Goal: Task Accomplishment & Management: Use online tool/utility

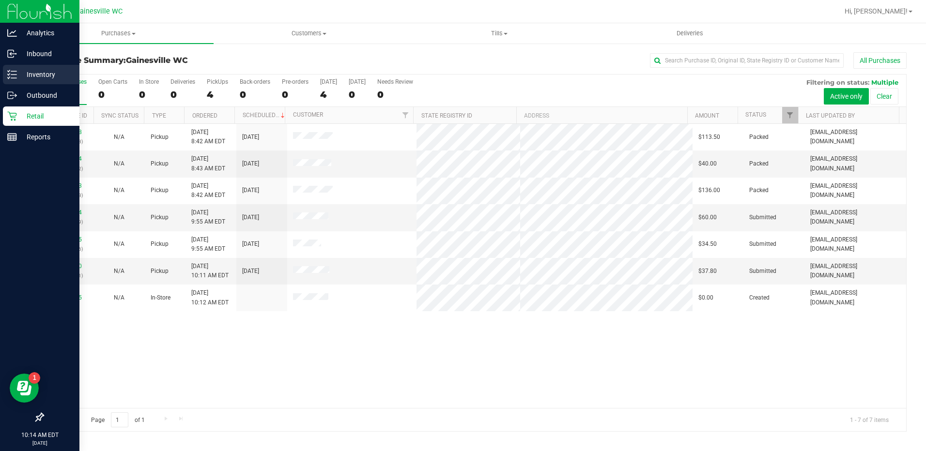
click at [15, 71] on line at bounding box center [13, 71] width 5 height 0
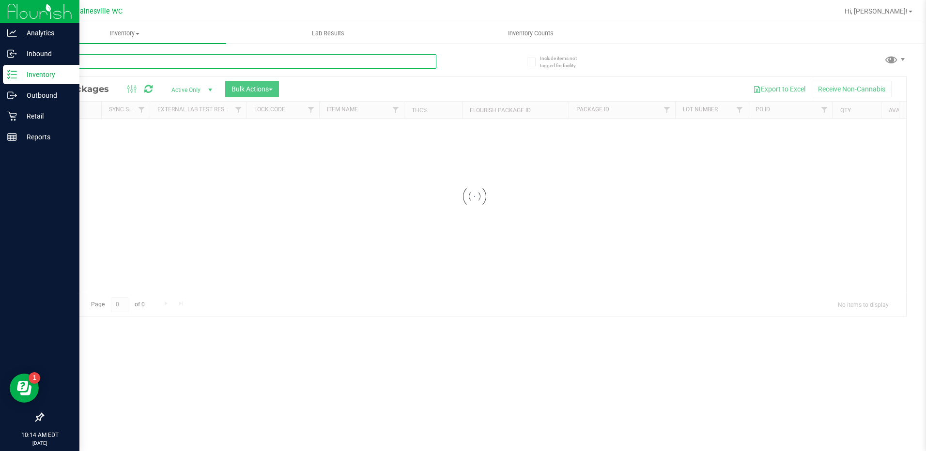
click at [98, 57] on input "text" at bounding box center [240, 61] width 394 height 15
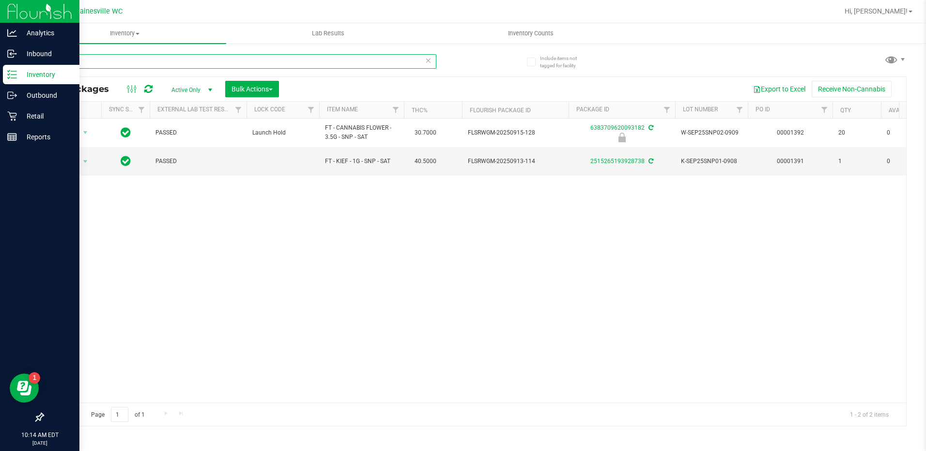
type input "r"
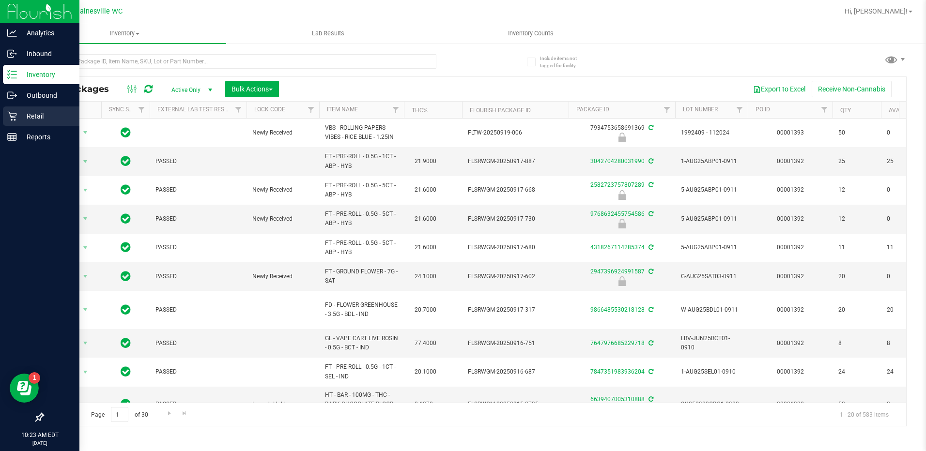
click at [14, 118] on icon at bounding box center [12, 116] width 10 height 10
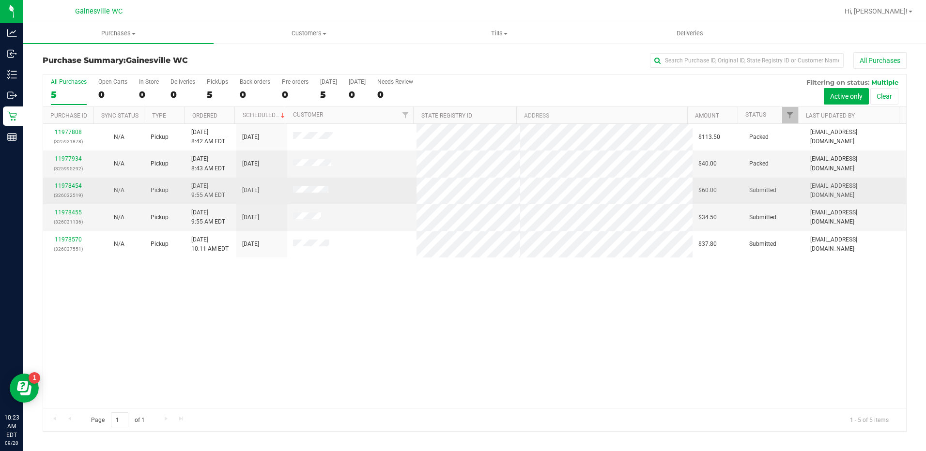
click at [75, 190] on div "11978454 (326032519)" at bounding box center [68, 191] width 39 height 18
click at [77, 188] on link "11978454" at bounding box center [68, 186] width 27 height 7
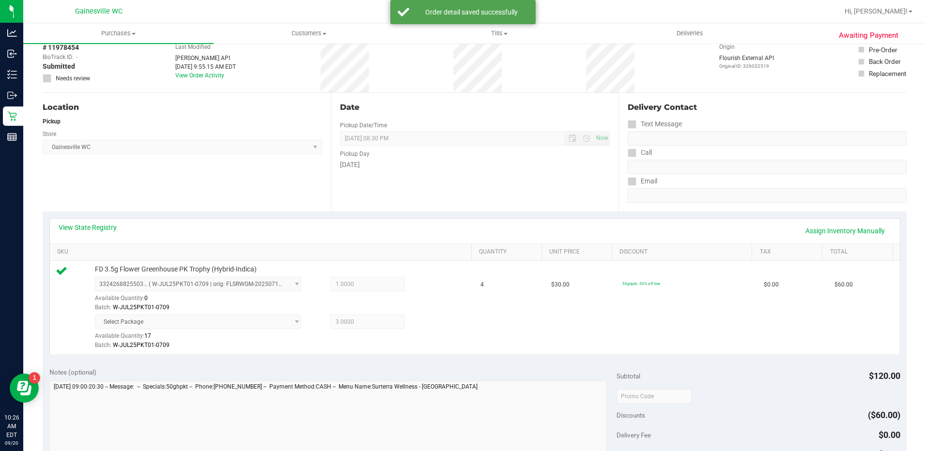
scroll to position [145, 0]
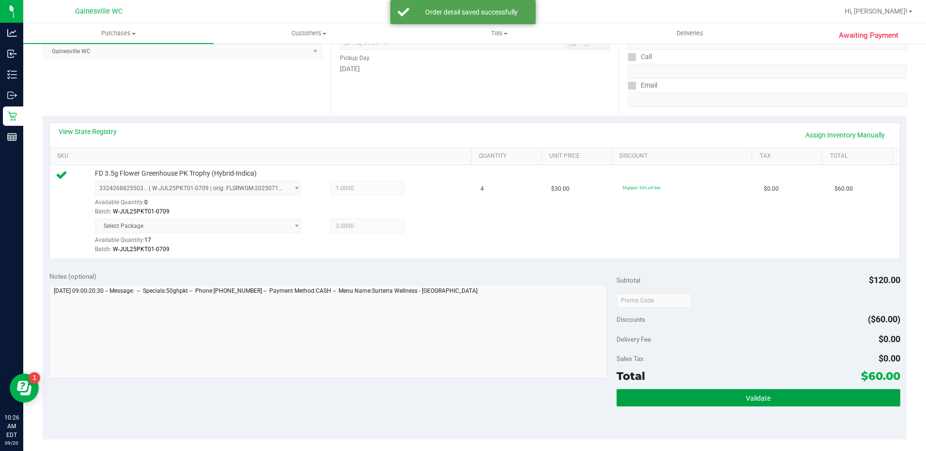
click at [754, 392] on button "Validate" at bounding box center [758, 397] width 284 height 17
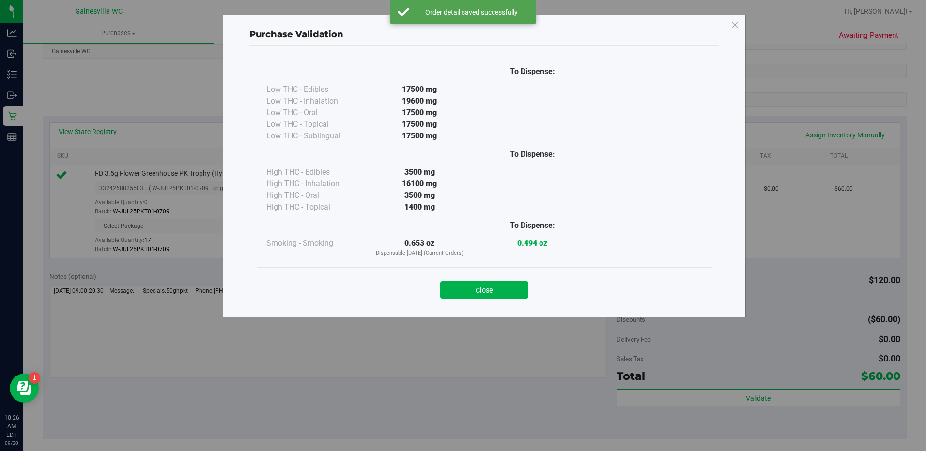
click at [490, 286] on button "Close" at bounding box center [484, 289] width 88 height 17
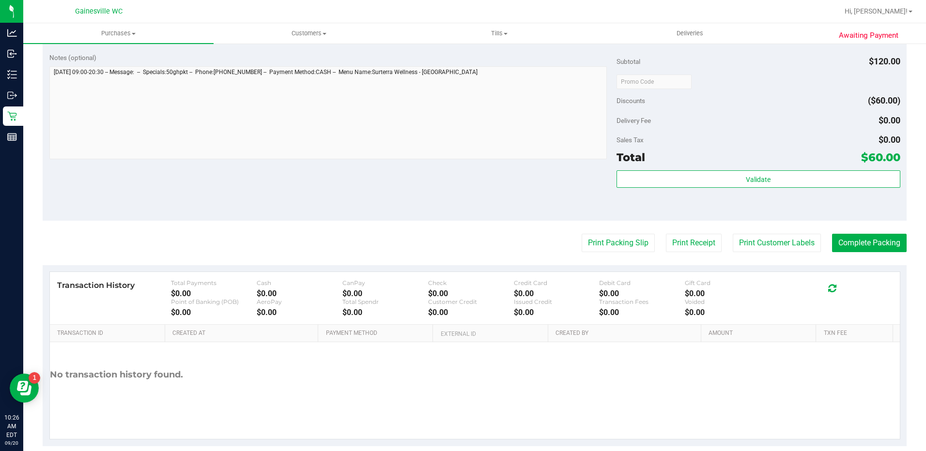
scroll to position [379, 0]
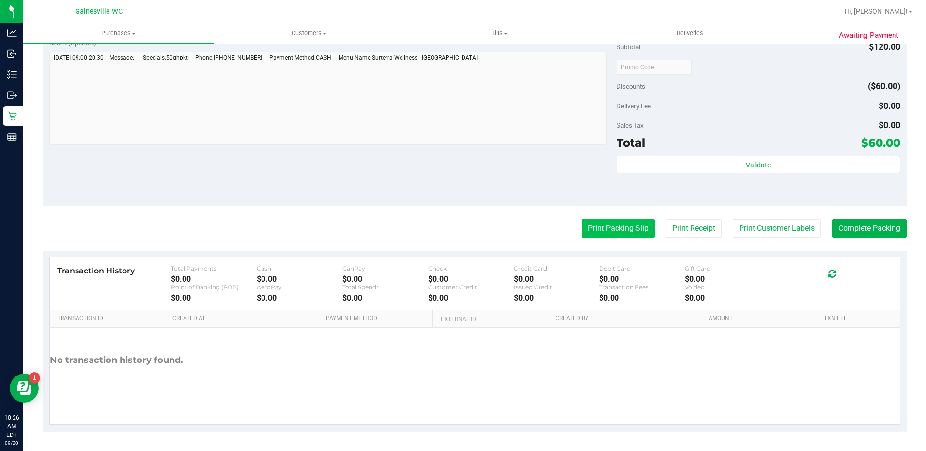
click at [635, 224] on button "Print Packing Slip" at bounding box center [618, 228] width 73 height 18
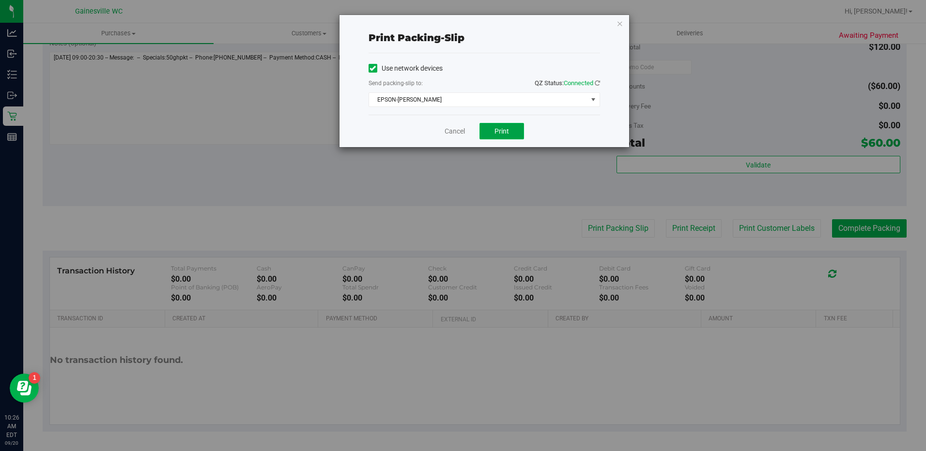
click at [503, 128] on span "Print" at bounding box center [501, 131] width 15 height 8
click at [462, 134] on link "Cancel" at bounding box center [455, 131] width 20 height 10
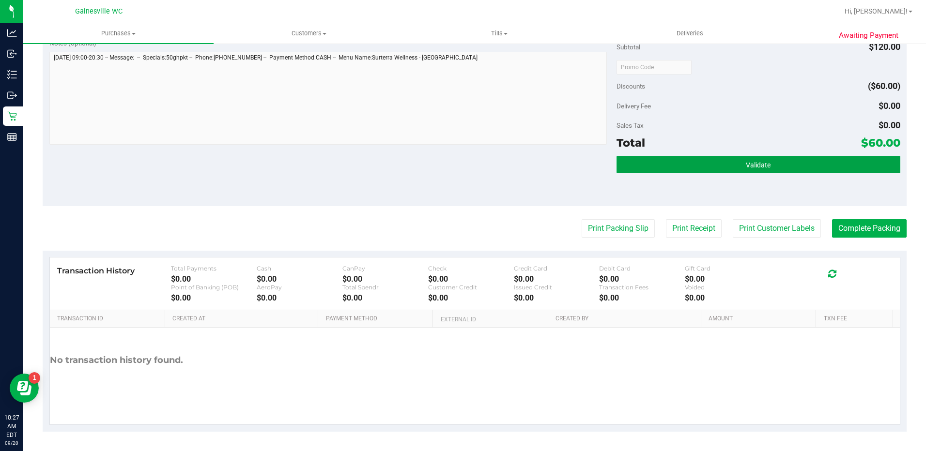
click at [666, 165] on button "Validate" at bounding box center [758, 164] width 284 height 17
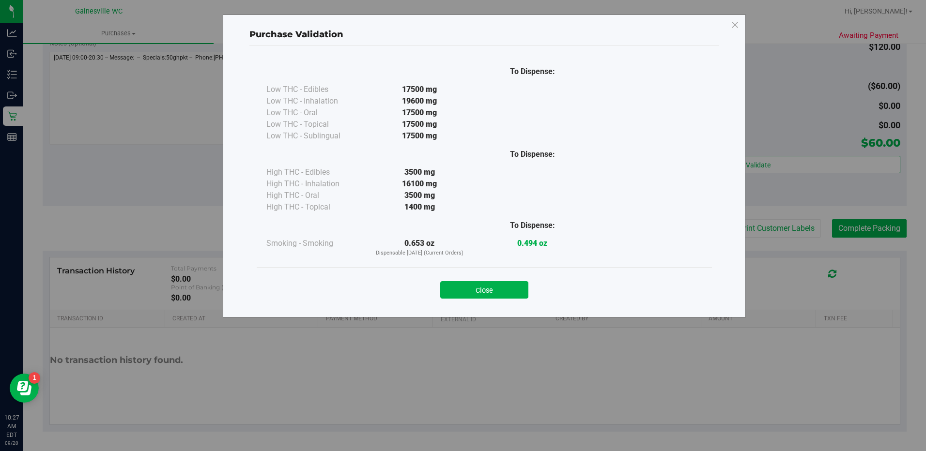
drag, startPoint x: 452, startPoint y: 284, endPoint x: 453, endPoint y: 272, distance: 12.1
click at [453, 284] on button "Close" at bounding box center [484, 289] width 88 height 17
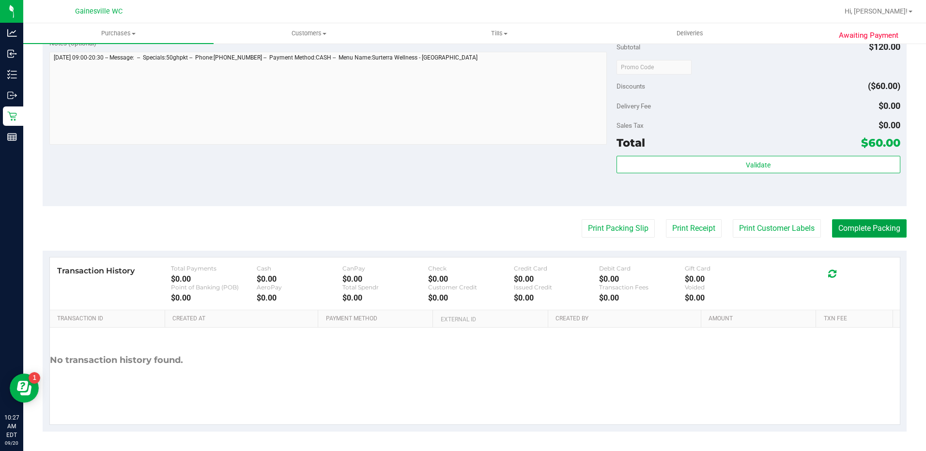
click at [847, 222] on button "Complete Packing" at bounding box center [869, 228] width 75 height 18
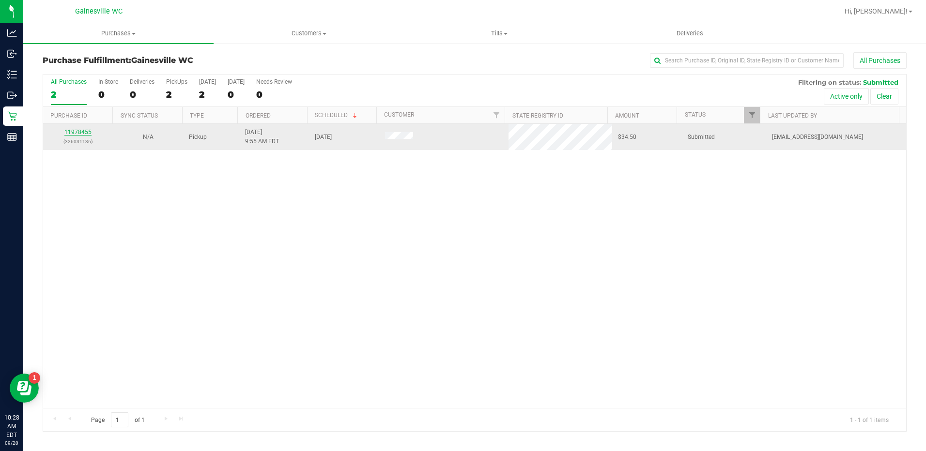
click at [83, 133] on link "11978455" at bounding box center [77, 132] width 27 height 7
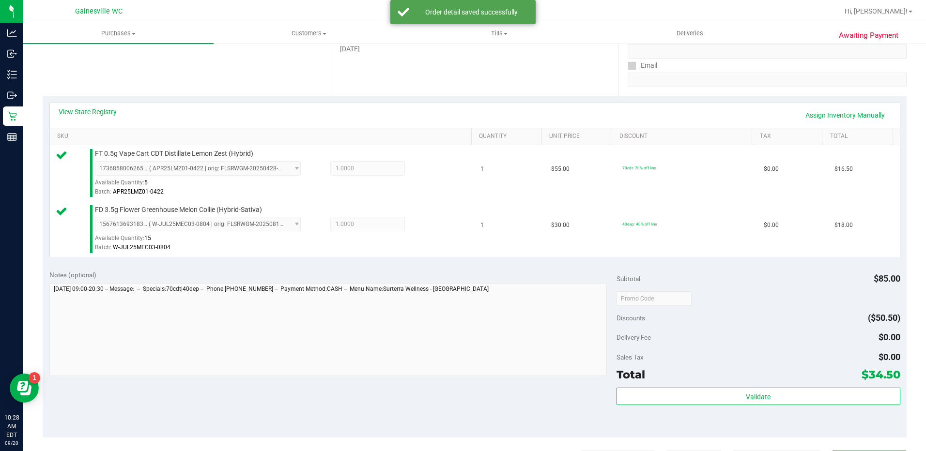
scroll to position [291, 0]
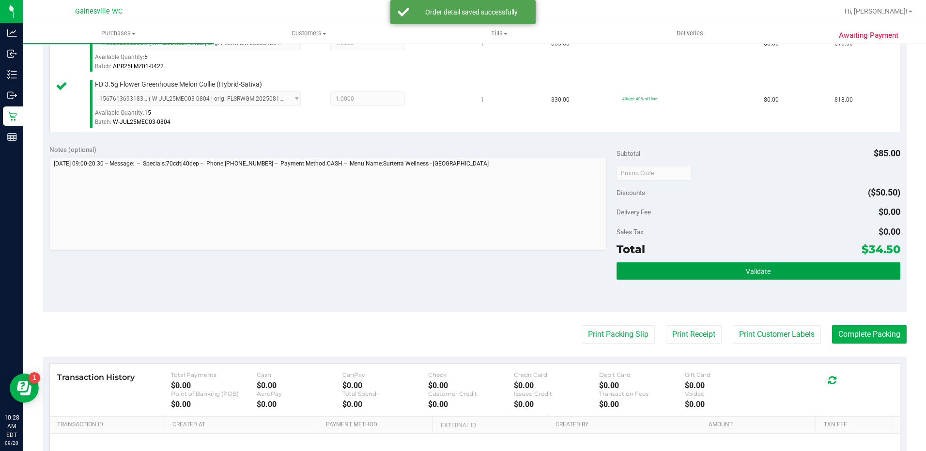
click at [761, 268] on span "Validate" at bounding box center [758, 272] width 25 height 8
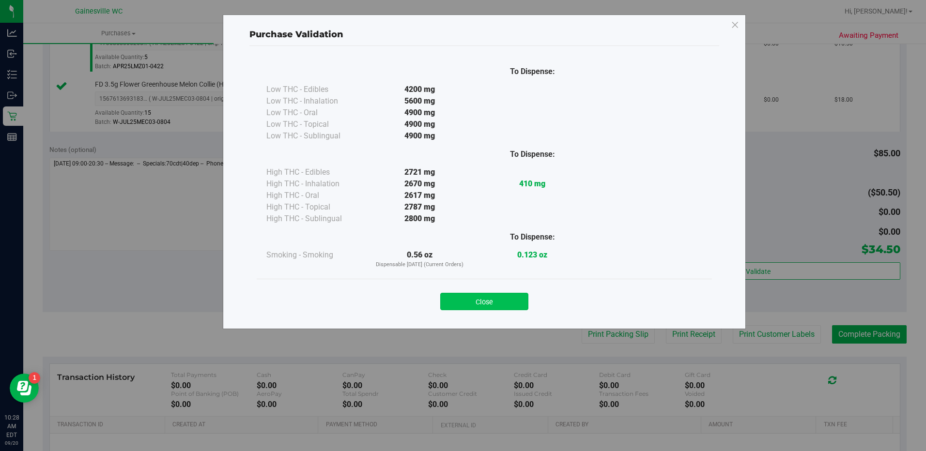
click at [508, 294] on button "Close" at bounding box center [484, 301] width 88 height 17
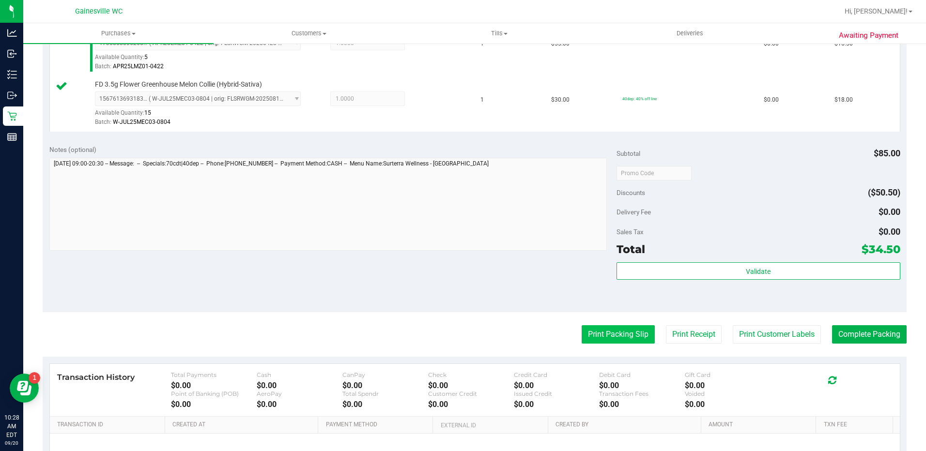
click at [609, 325] on button "Print Packing Slip" at bounding box center [618, 334] width 73 height 18
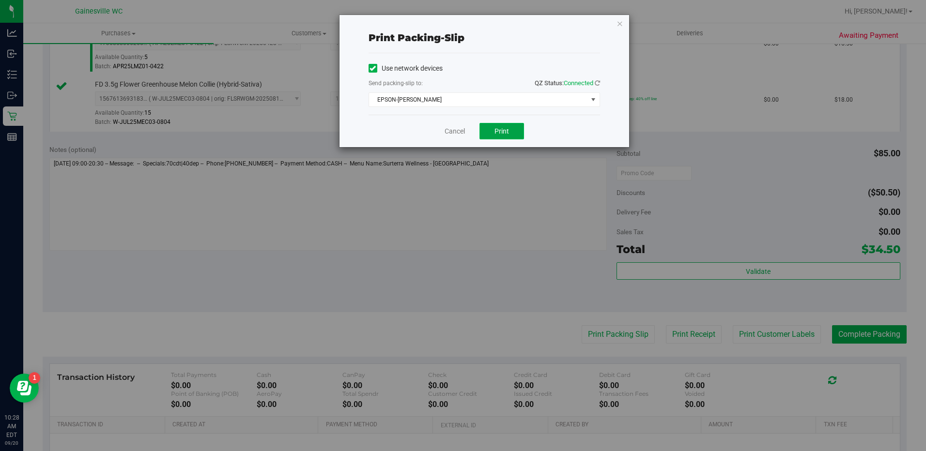
click at [497, 136] on button "Print" at bounding box center [501, 131] width 45 height 16
click at [448, 129] on link "Cancel" at bounding box center [455, 131] width 20 height 10
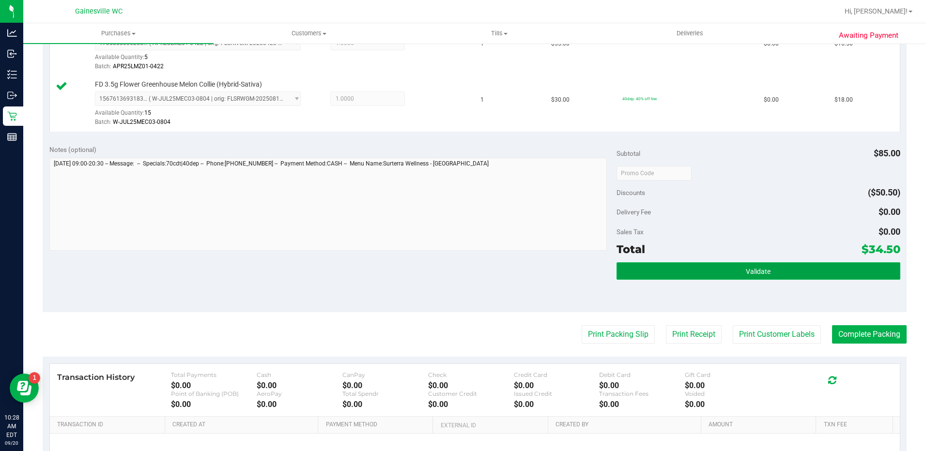
click at [668, 271] on button "Validate" at bounding box center [758, 270] width 284 height 17
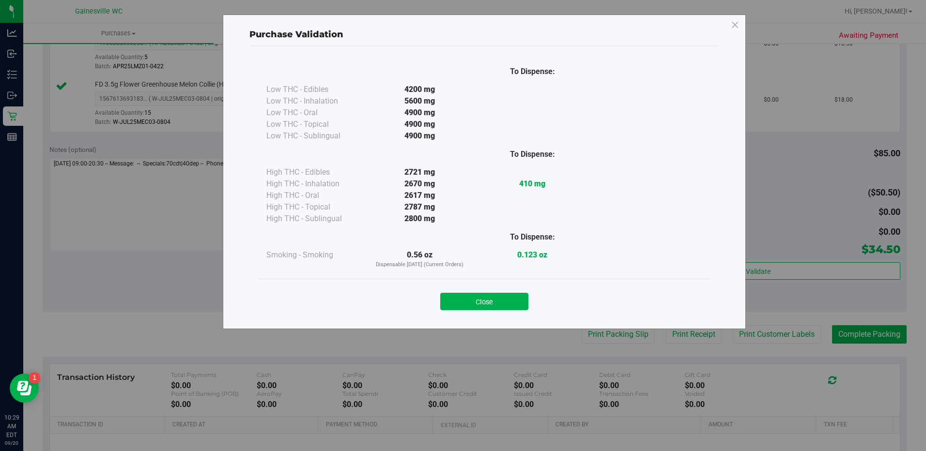
click at [489, 304] on button "Close" at bounding box center [484, 301] width 88 height 17
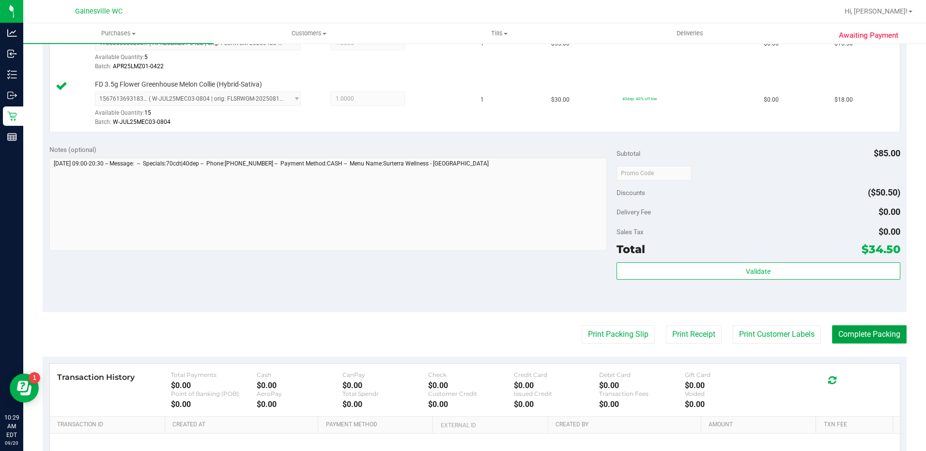
click at [858, 338] on button "Complete Packing" at bounding box center [869, 334] width 75 height 18
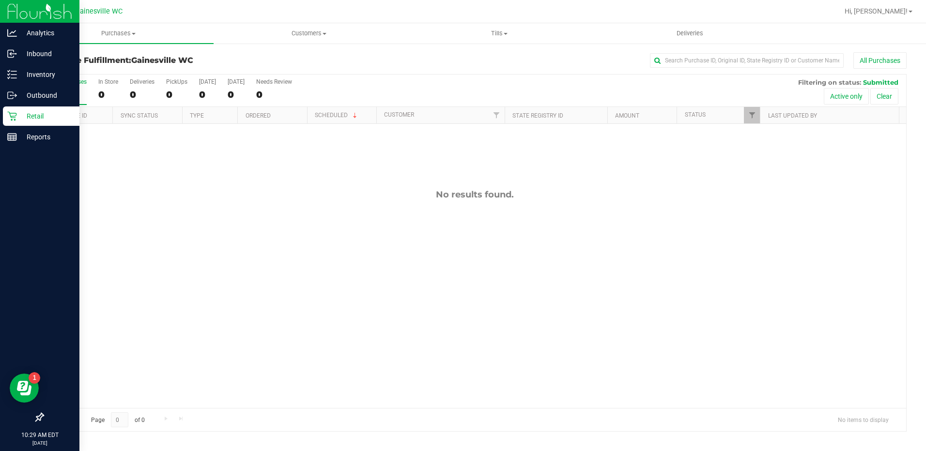
click at [18, 114] on p "Retail" at bounding box center [46, 116] width 58 height 12
